Goal: Task Accomplishment & Management: Use online tool/utility

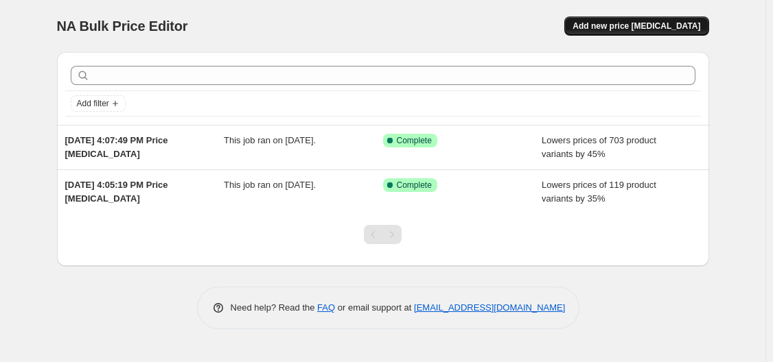
click at [644, 34] on button "Add new price [MEDICAL_DATA]" at bounding box center [636, 25] width 144 height 19
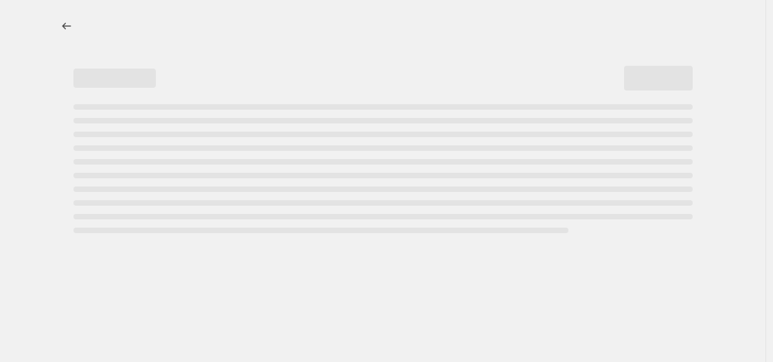
select select "percentage"
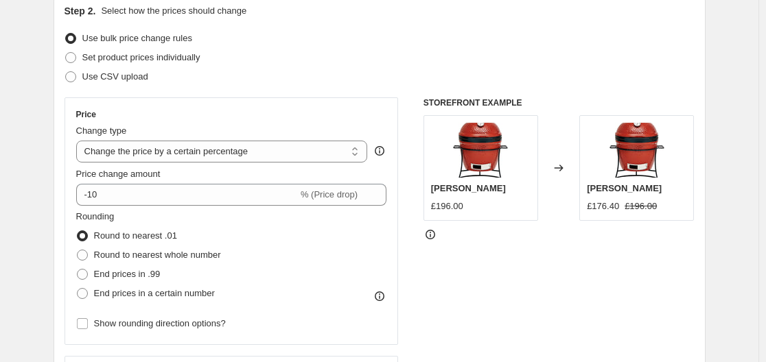
scroll to position [206, 0]
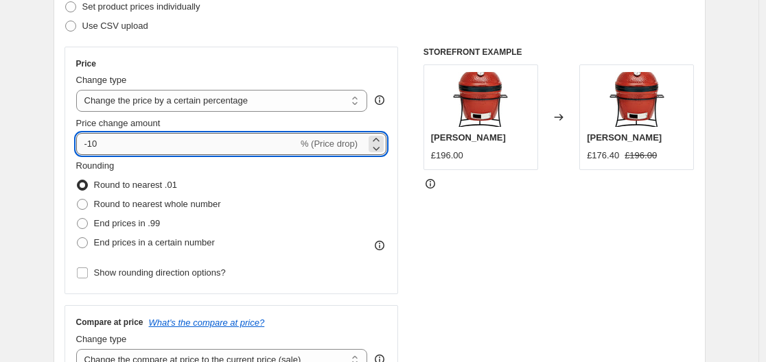
click at [199, 146] on input "-10" at bounding box center [187, 144] width 222 height 22
type input "-1"
type input "-46"
click at [136, 226] on span "End prices in .99" at bounding box center [127, 223] width 67 height 10
click at [78, 219] on input "End prices in .99" at bounding box center [77, 218] width 1 height 1
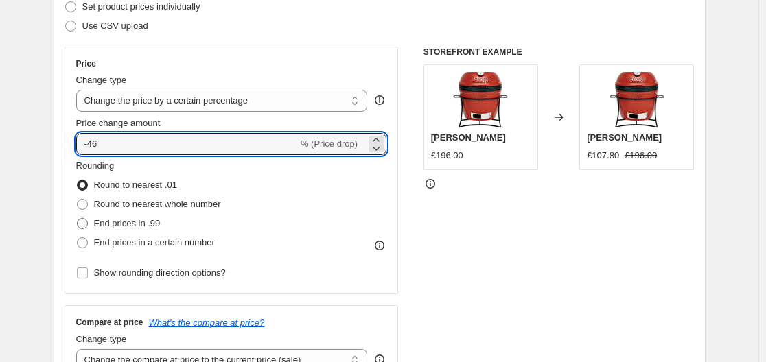
radio input "true"
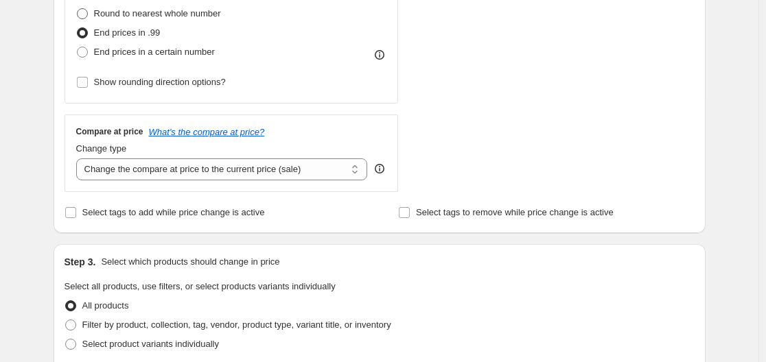
scroll to position [412, 0]
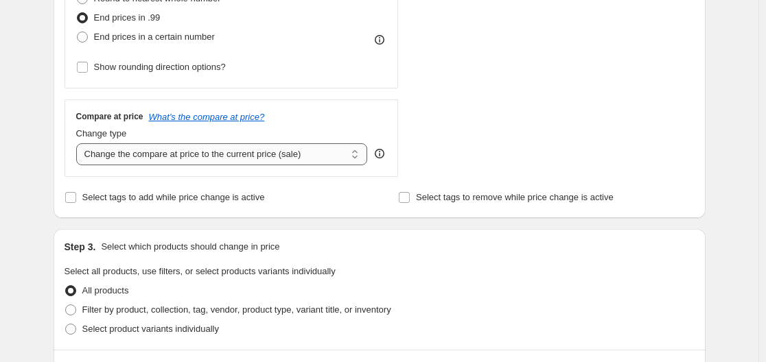
click at [144, 160] on select "Change the compare at price to the current price (sale) Change the compare at p…" at bounding box center [222, 154] width 292 height 22
select select "remove"
click at [79, 143] on select "Change the compare at price to the current price (sale) Change the compare at p…" at bounding box center [222, 154] width 292 height 22
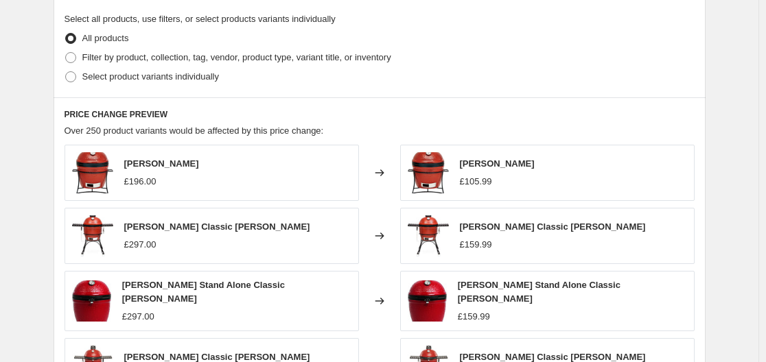
scroll to position [618, 0]
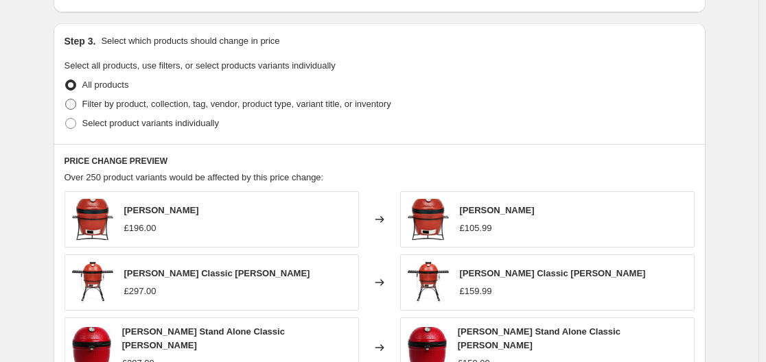
click at [93, 110] on span "Filter by product, collection, tag, vendor, product type, variant title, or inv…" at bounding box center [236, 104] width 309 height 14
click at [66, 100] on input "Filter by product, collection, tag, vendor, product type, variant title, or inv…" at bounding box center [65, 99] width 1 height 1
radio input "true"
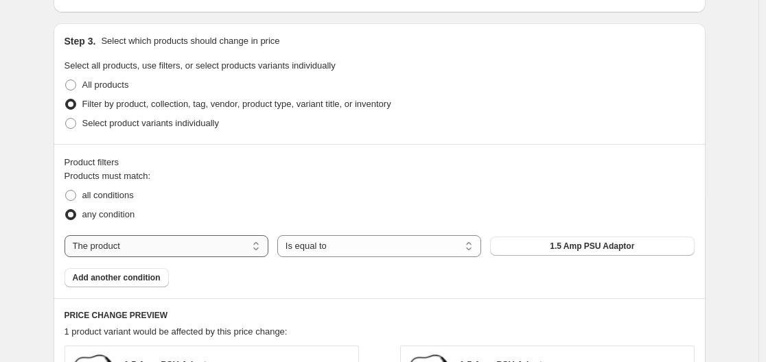
click at [173, 244] on select "The product The product's collection The product's tag The product's vendor The…" at bounding box center [167, 246] width 204 height 22
select select "product_status"
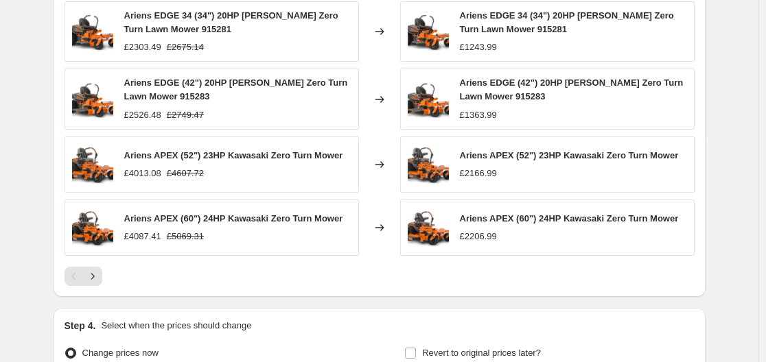
scroll to position [1167, 0]
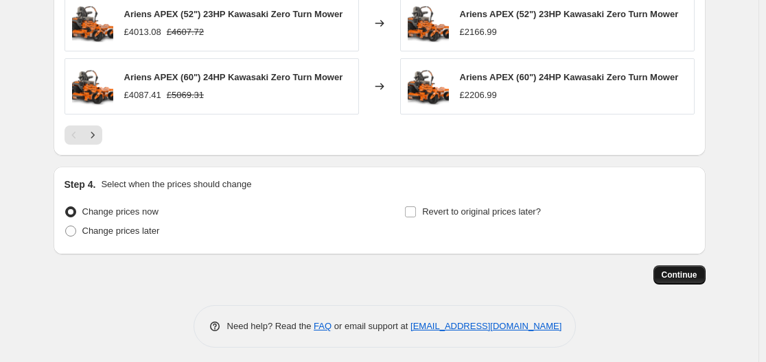
click at [670, 277] on span "Continue" at bounding box center [680, 275] width 36 height 11
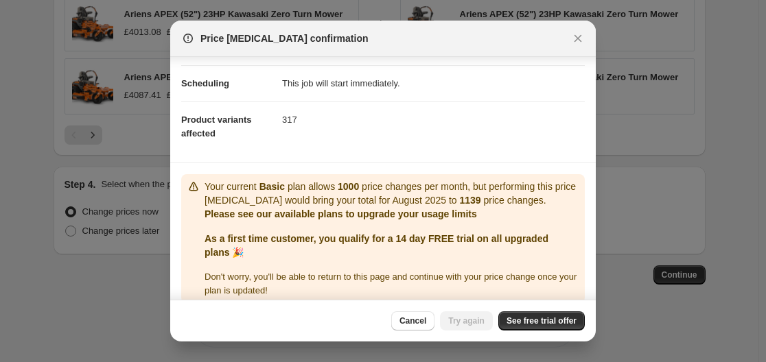
scroll to position [130, 0]
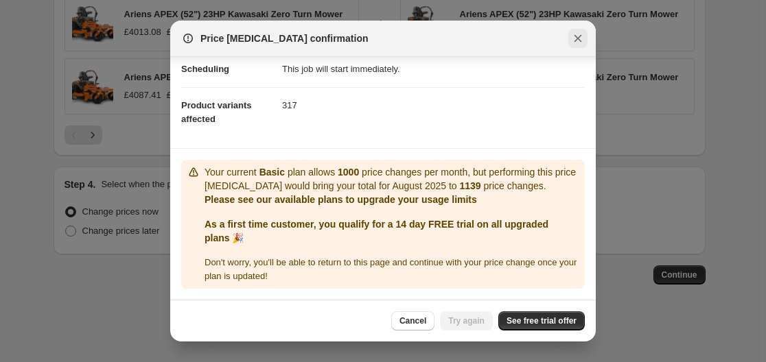
click at [578, 37] on icon "Close" at bounding box center [578, 39] width 14 height 14
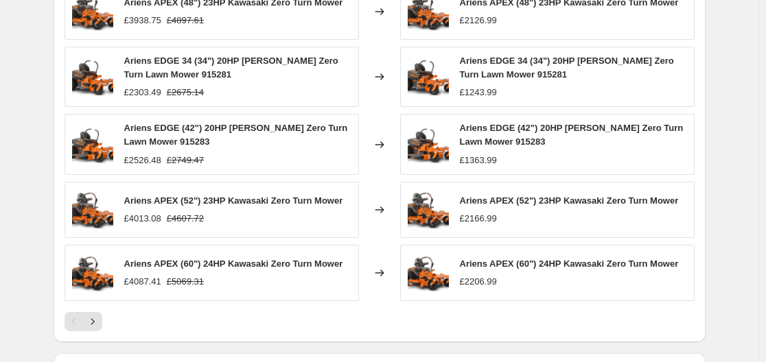
scroll to position [1167, 0]
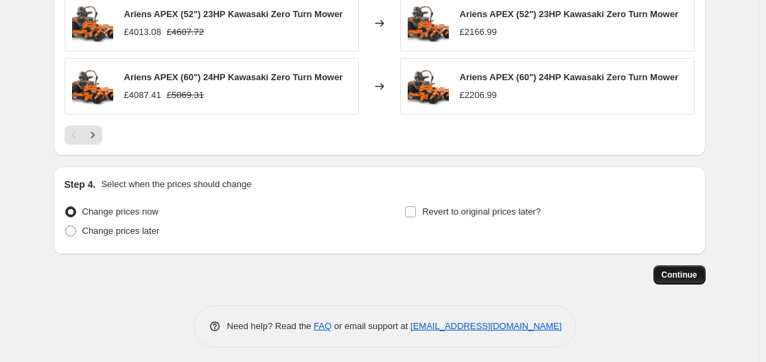
click at [689, 273] on span "Continue" at bounding box center [680, 275] width 36 height 11
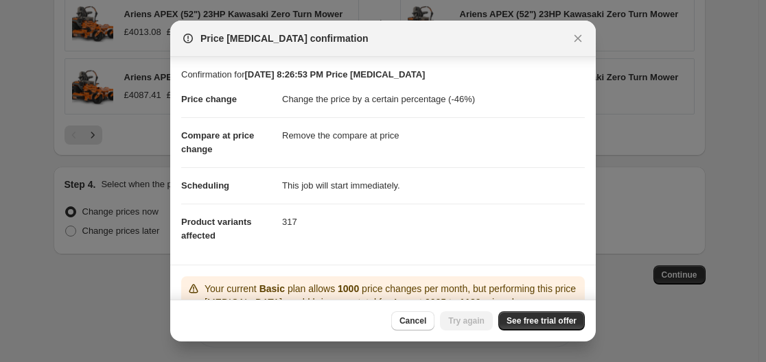
scroll to position [130, 0]
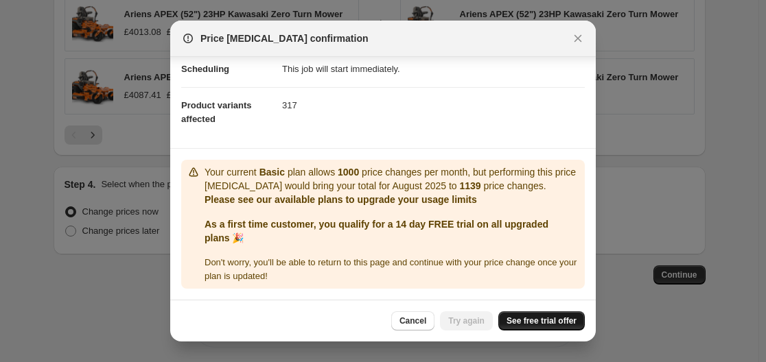
click at [522, 319] on span "See free trial offer" at bounding box center [542, 321] width 70 height 11
click at [555, 322] on span "See free trial offer" at bounding box center [542, 321] width 70 height 11
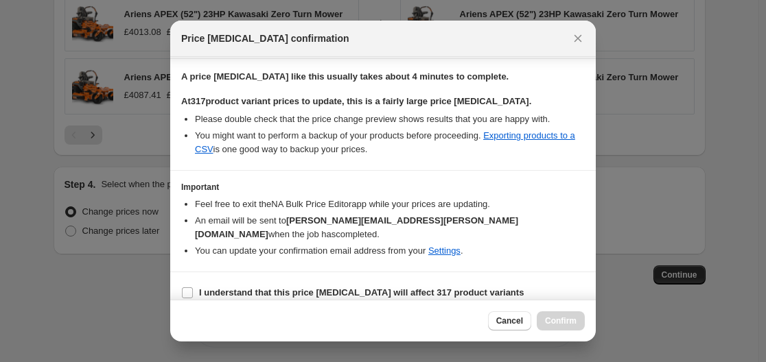
scroll to position [220, 0]
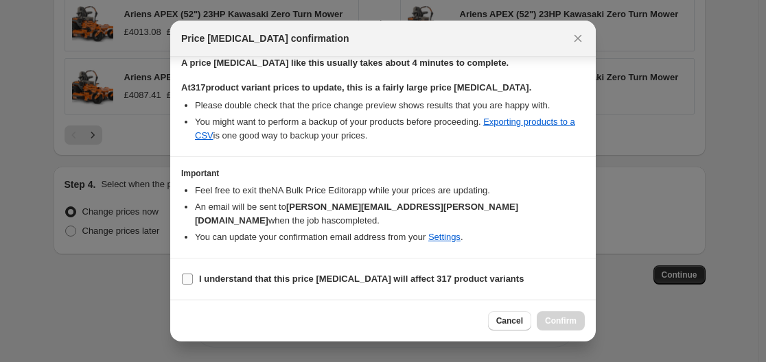
click at [200, 277] on b "I understand that this price change job will affect 317 product variants" at bounding box center [361, 279] width 325 height 10
click at [193, 277] on input "I understand that this price change job will affect 317 product variants" at bounding box center [187, 279] width 11 height 11
checkbox input "true"
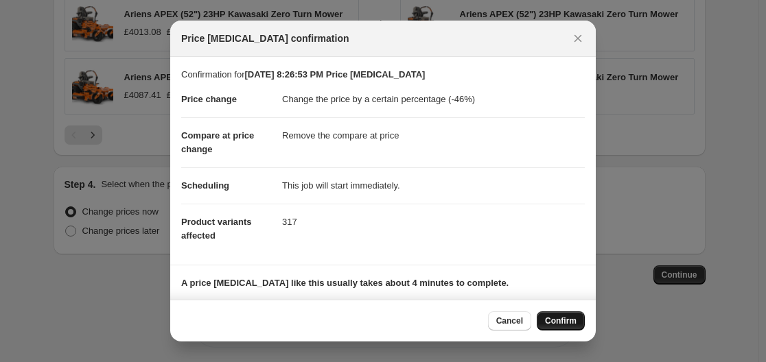
click at [557, 321] on span "Confirm" at bounding box center [561, 321] width 32 height 11
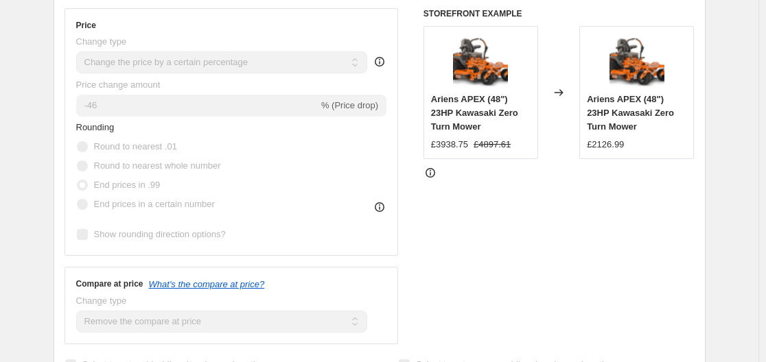
scroll to position [379, 0]
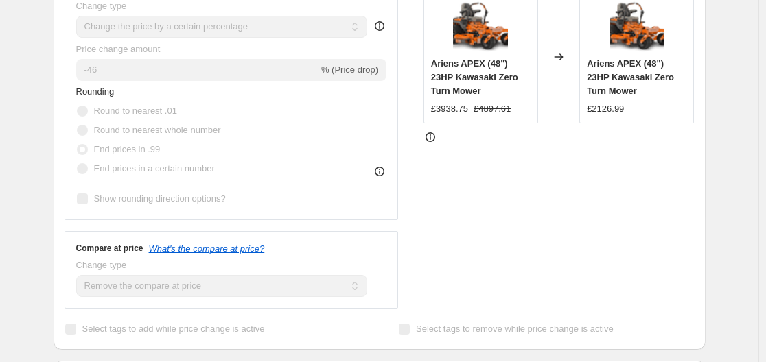
select select "percentage"
select select "remove"
select select "product_status"
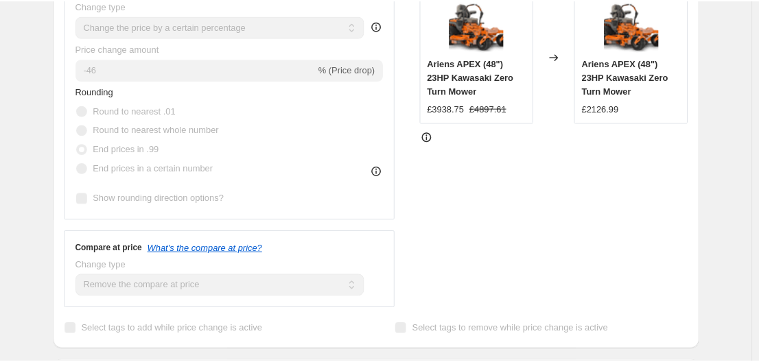
scroll to position [0, 0]
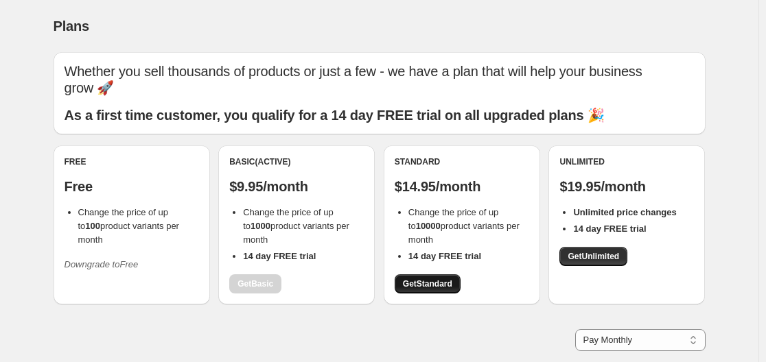
click at [436, 284] on span "Get Standard" at bounding box center [427, 284] width 49 height 11
